Goal: Navigation & Orientation: Find specific page/section

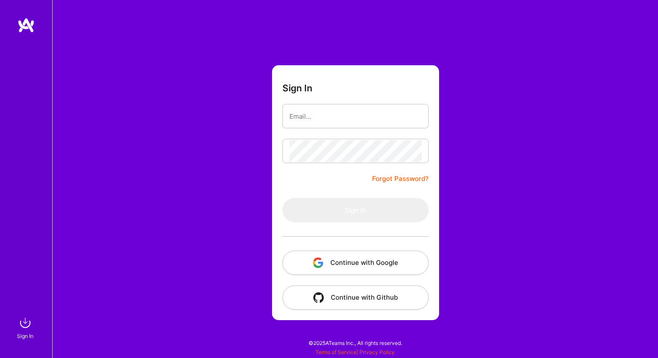
click at [323, 261] on img "button" at bounding box center [318, 263] width 10 height 10
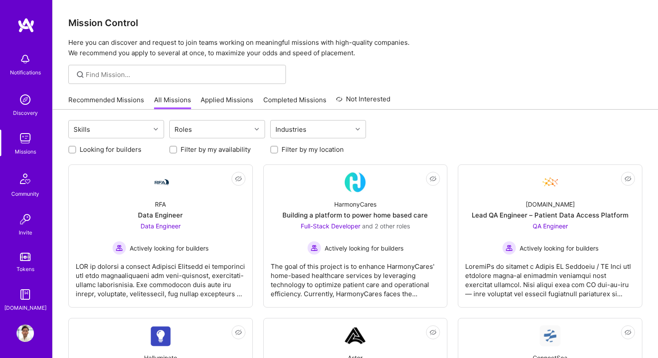
click at [115, 102] on link "Recommended Missions" at bounding box center [106, 102] width 76 height 14
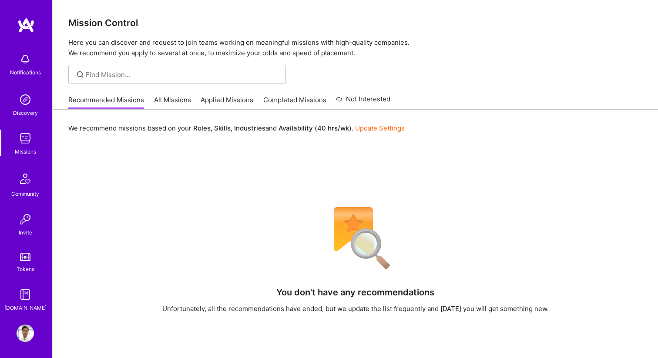
click at [169, 100] on link "All Missions" at bounding box center [172, 102] width 37 height 14
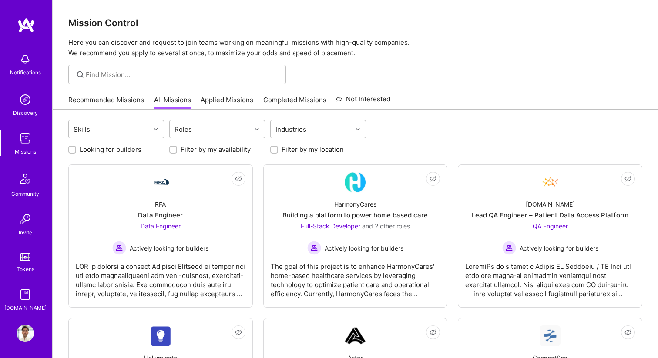
click at [117, 95] on div "Recommended Missions All Missions Applied Missions Completed Missions Not Inter…" at bounding box center [229, 100] width 322 height 19
click at [118, 97] on link "Recommended Missions" at bounding box center [106, 102] width 76 height 14
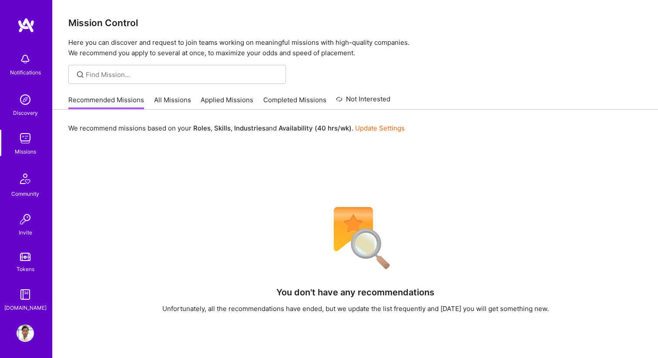
click at [23, 61] on img at bounding box center [25, 59] width 17 height 17
click at [23, 61] on div "Notifications Discovery Missions Community Invite Tokens [DOMAIN_NAME]" at bounding box center [26, 181] width 52 height 264
click at [23, 121] on div "Notifications Discovery Missions Community Invite Tokens [DOMAIN_NAME]" at bounding box center [26, 181] width 52 height 264
click at [23, 113] on div "Discovery" at bounding box center [25, 112] width 25 height 9
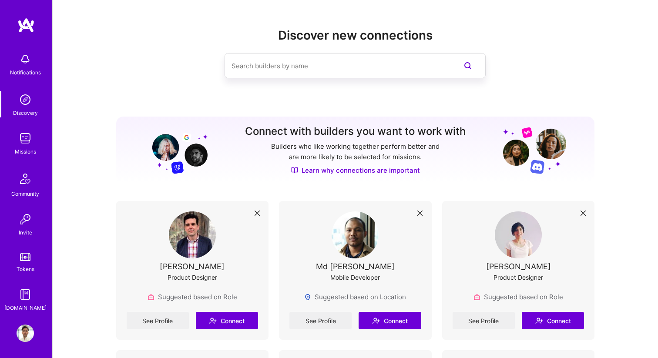
click at [28, 143] on img at bounding box center [25, 138] width 17 height 17
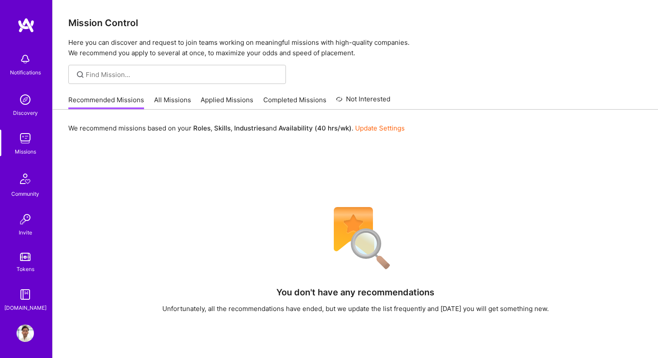
click at [24, 185] on img at bounding box center [25, 179] width 21 height 21
